Goal: Information Seeking & Learning: Find specific page/section

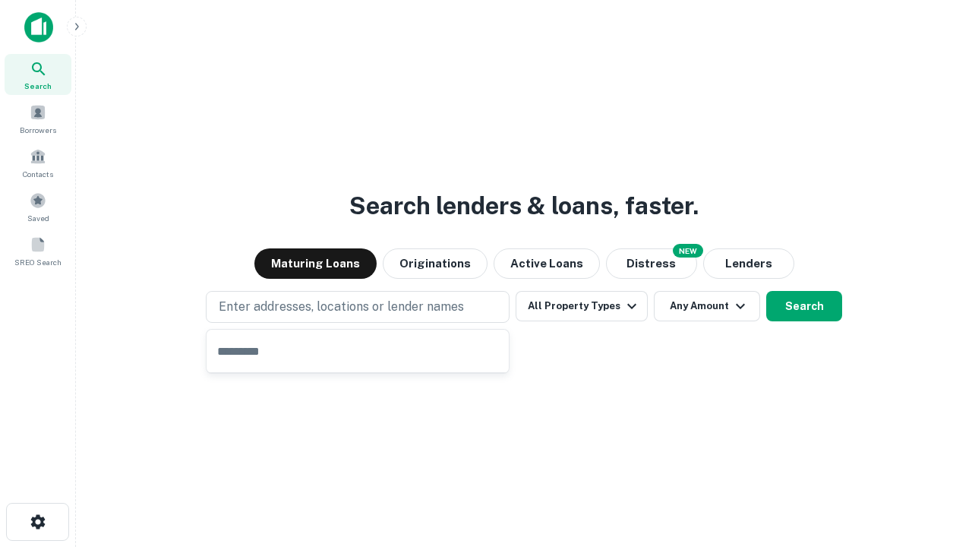
type input "**********"
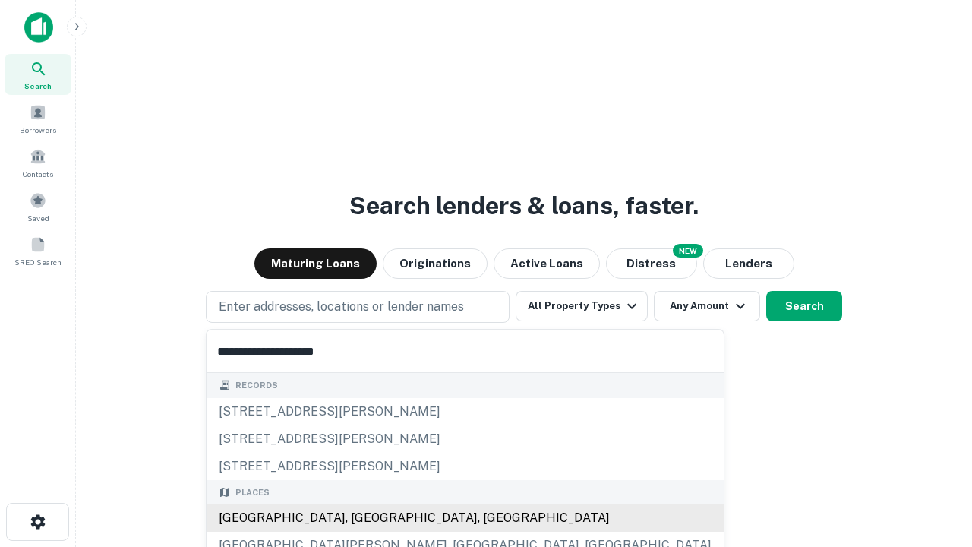
click at [363, 518] on div "[GEOGRAPHIC_DATA], [GEOGRAPHIC_DATA], [GEOGRAPHIC_DATA]" at bounding box center [464, 517] width 517 height 27
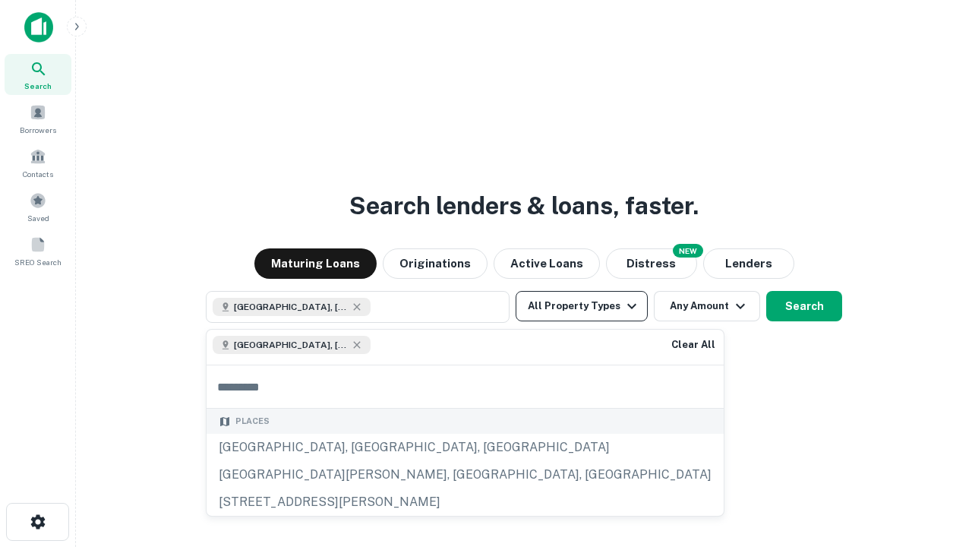
click at [581, 306] on button "All Property Types" at bounding box center [581, 306] width 132 height 30
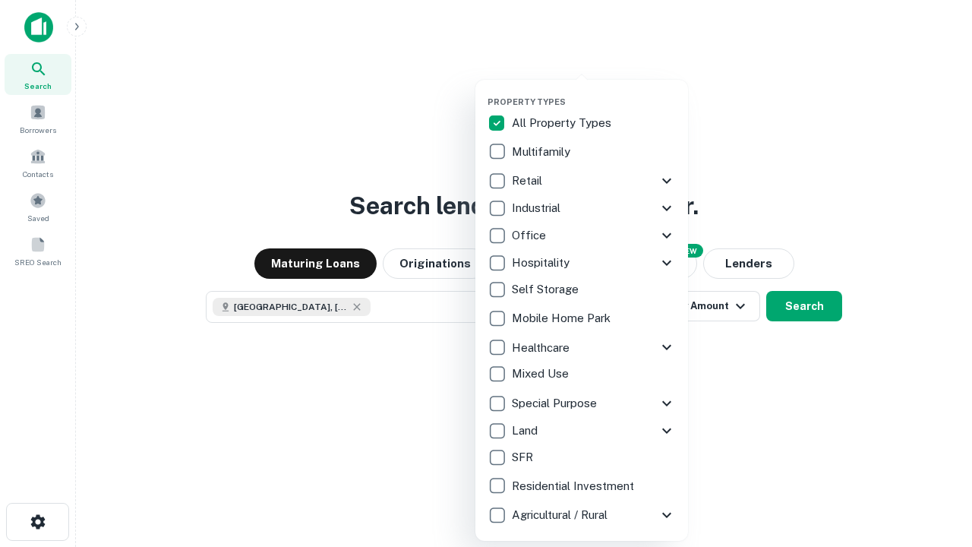
click at [594, 92] on button "button" at bounding box center [593, 92] width 213 height 1
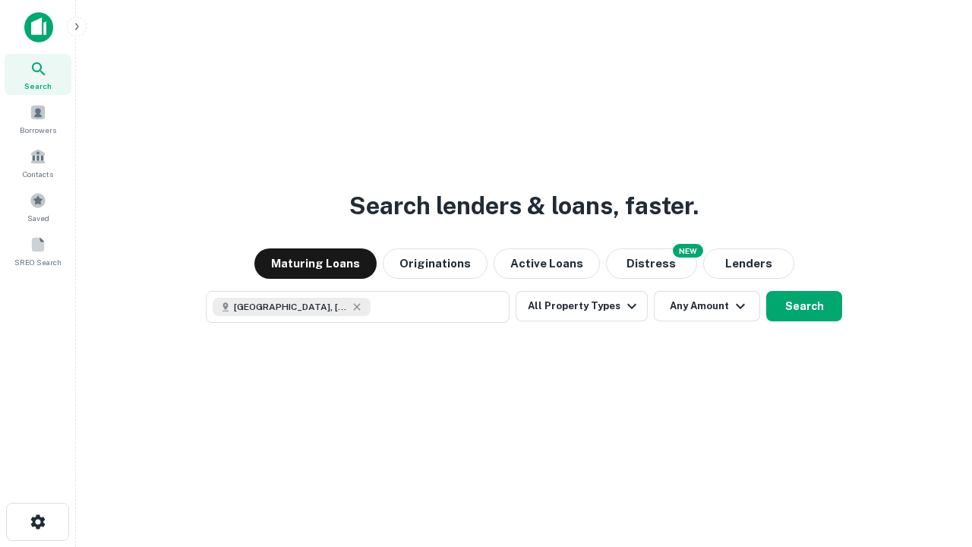
scroll to position [24, 0]
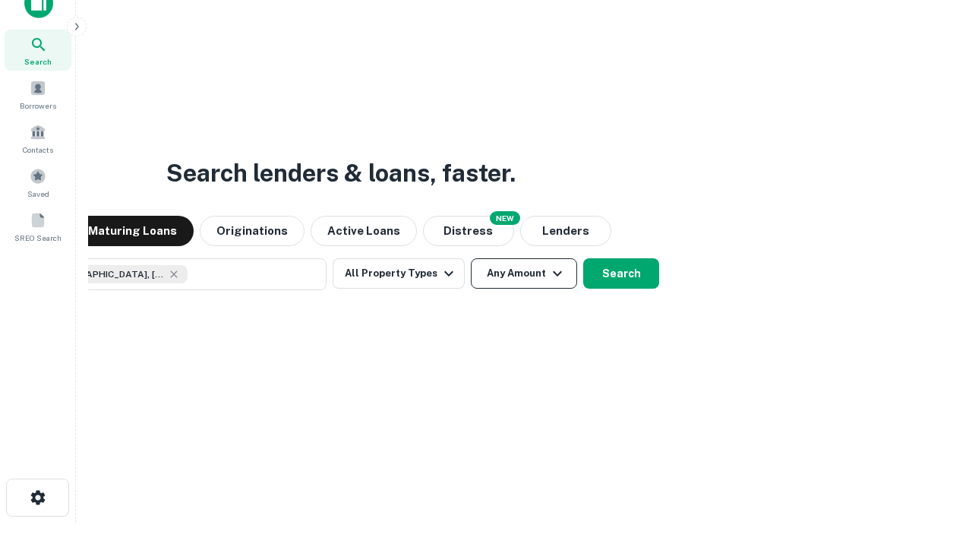
click at [471, 258] on button "Any Amount" at bounding box center [524, 273] width 106 height 30
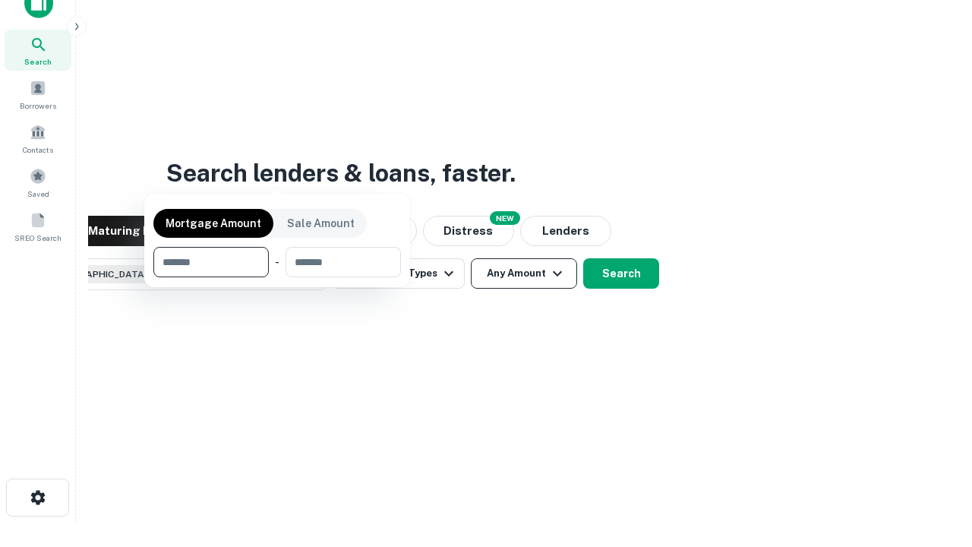
scroll to position [109, 430]
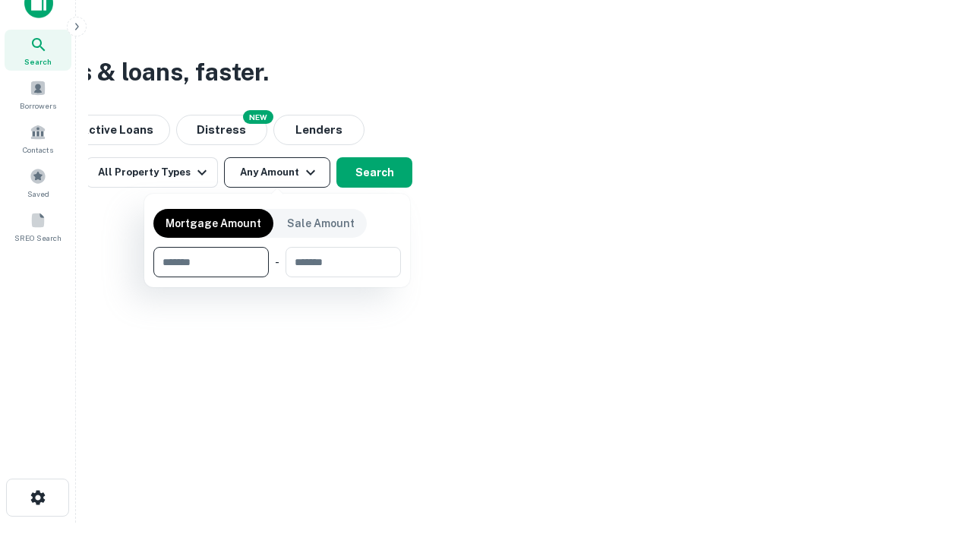
type input "*******"
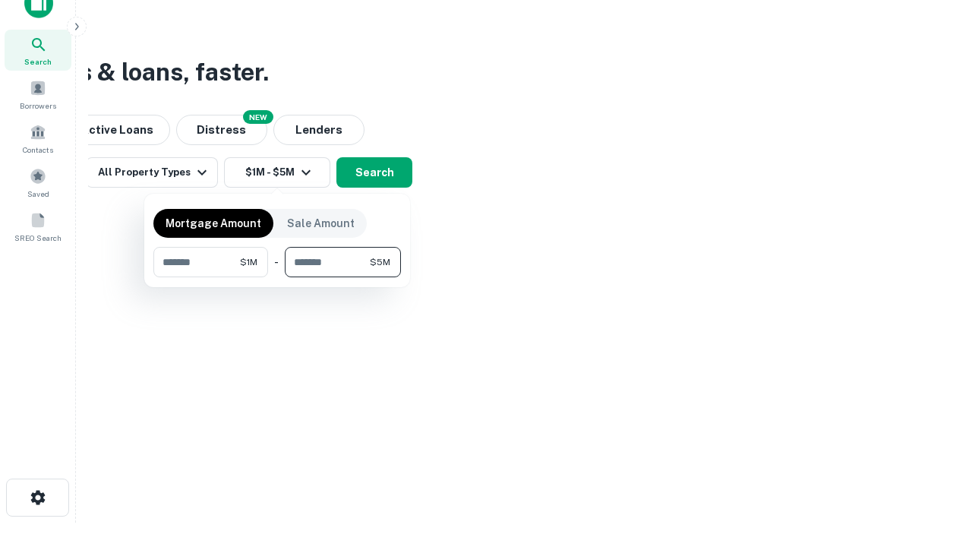
type input "*******"
click at [277, 277] on button "button" at bounding box center [276, 277] width 247 height 1
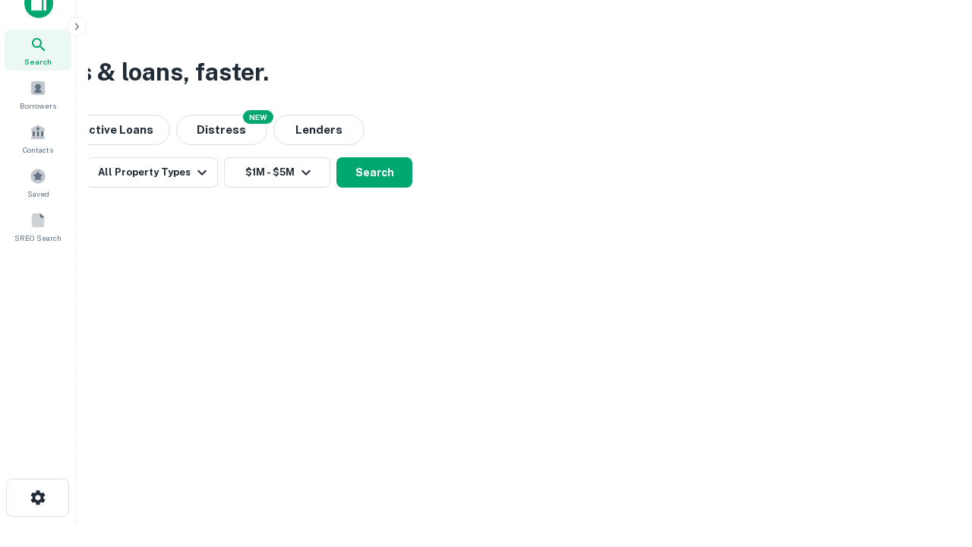
scroll to position [24, 0]
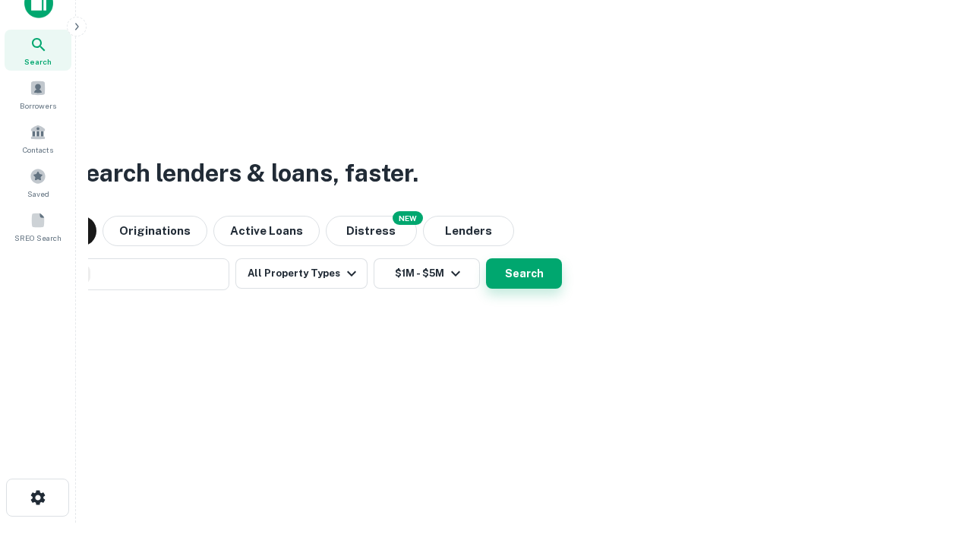
click at [486, 258] on button "Search" at bounding box center [524, 273] width 76 height 30
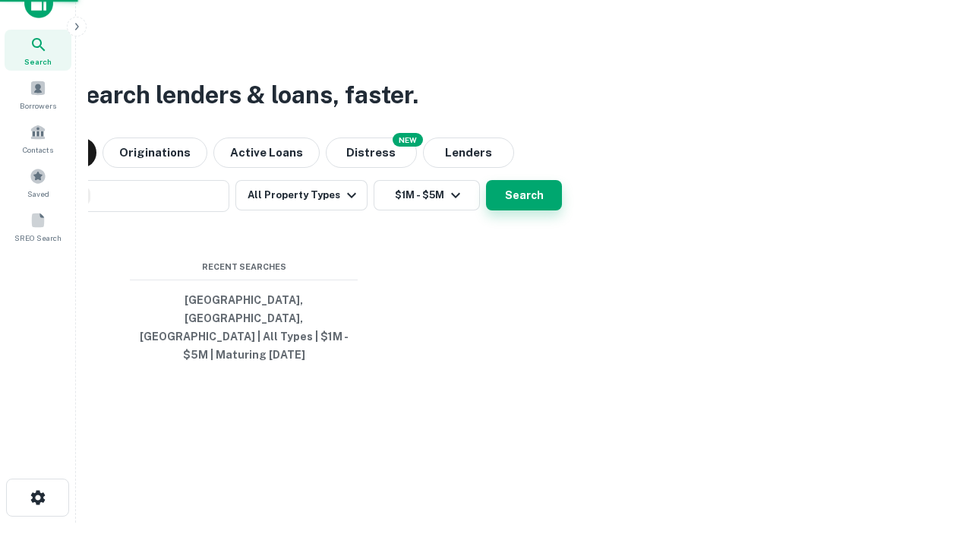
scroll to position [49, 430]
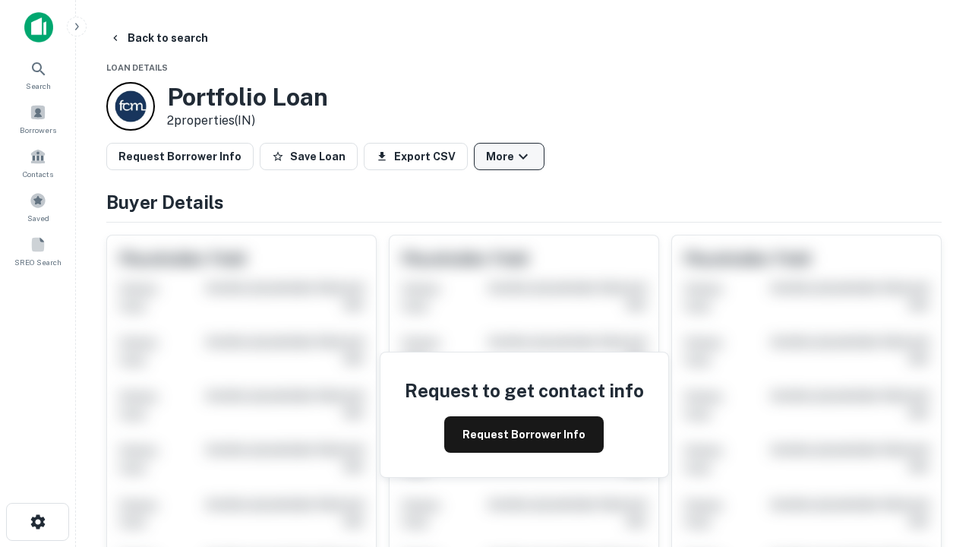
click at [509, 156] on button "More" at bounding box center [509, 156] width 71 height 27
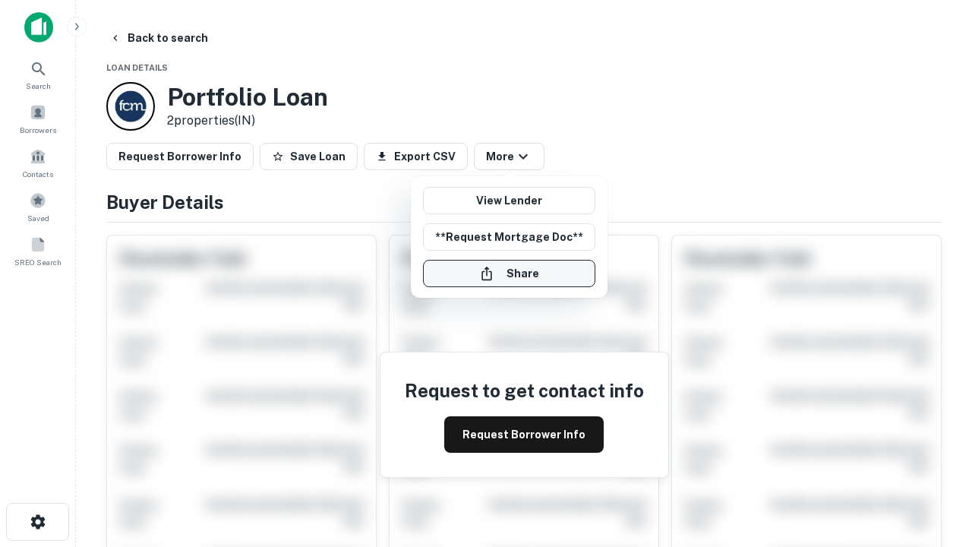
click at [509, 273] on button "Share" at bounding box center [509, 273] width 172 height 27
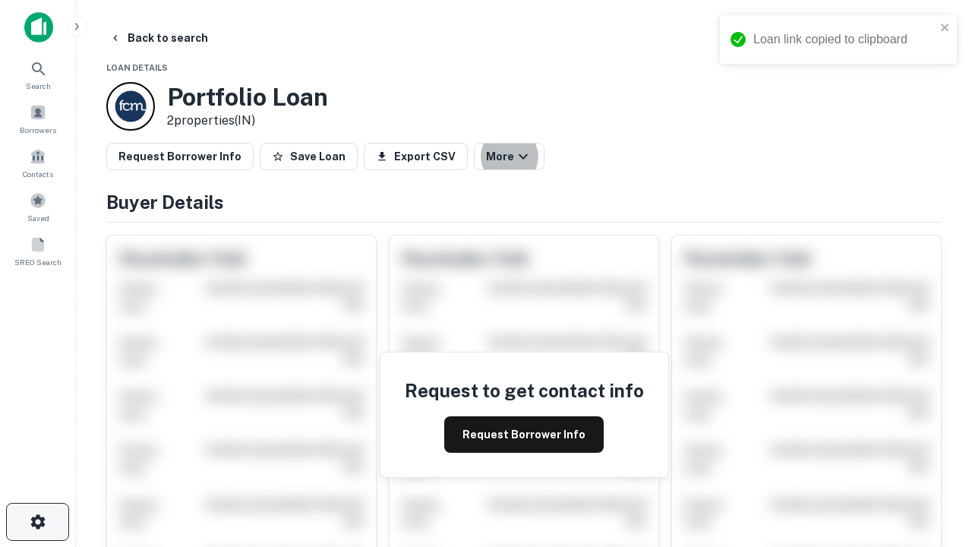
click at [37, 521] on icon "button" at bounding box center [38, 521] width 18 height 18
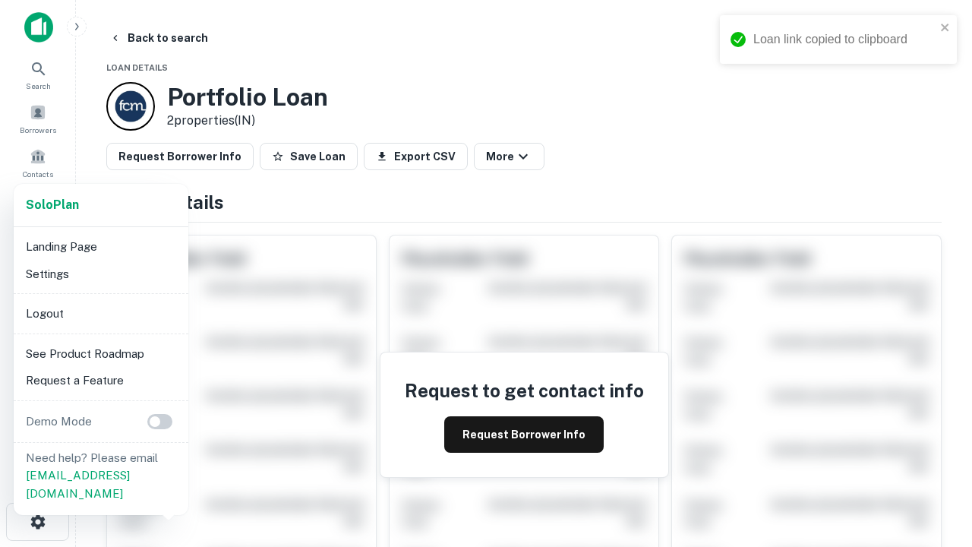
click at [100, 313] on li "Logout" at bounding box center [101, 313] width 162 height 27
